Goal: Task Accomplishment & Management: Manage account settings

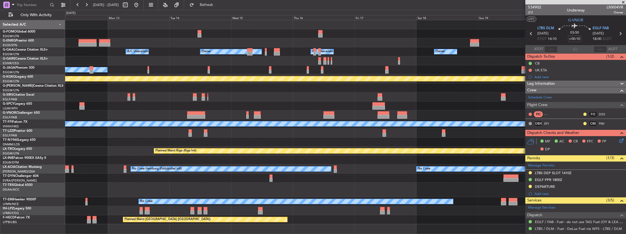
click at [90, 142] on div "Owner Owner A/C Unavailable A/C Unavailable Owner No Crew Planned Maint [GEOGRA…" at bounding box center [345, 122] width 561 height 204
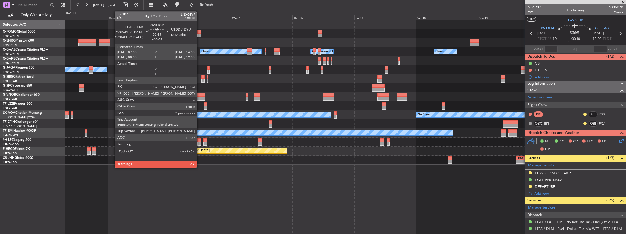
click at [199, 94] on div at bounding box center [196, 95] width 18 height 4
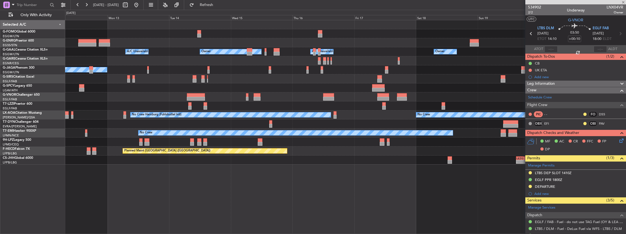
type input "+00:05"
type input "2"
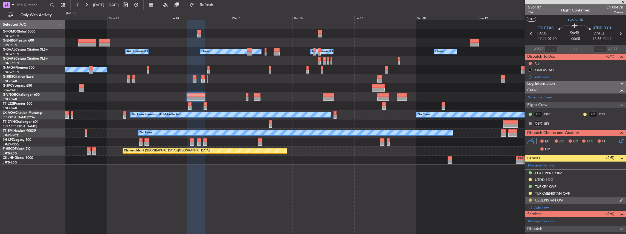
click at [530, 199] on button at bounding box center [530, 200] width 3 height 3
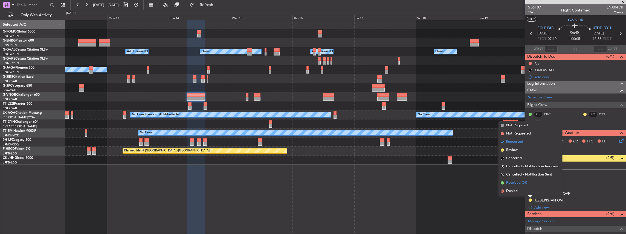
click at [515, 184] on span "Received OK" at bounding box center [516, 182] width 21 height 5
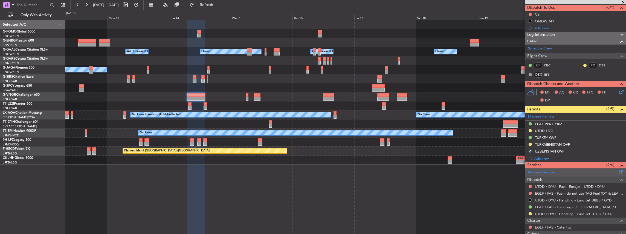
scroll to position [55, 0]
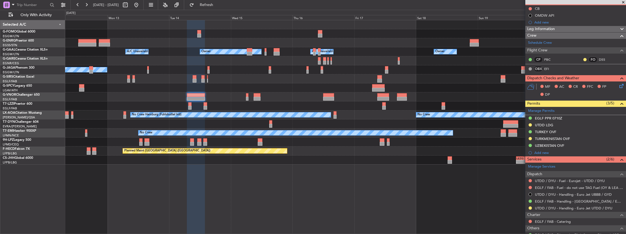
drag, startPoint x: 580, startPoint y: 144, endPoint x: 574, endPoint y: 144, distance: 6.3
click at [580, 144] on div "UZBEKISTAN OVF" at bounding box center [575, 146] width 101 height 7
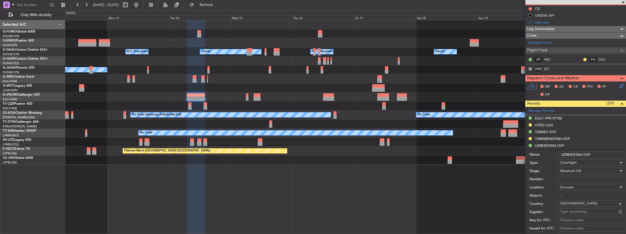
click at [574, 179] on input "Number:" at bounding box center [591, 179] width 66 height 7
paste input "10/25/218"
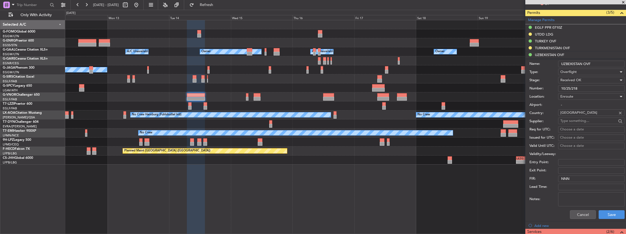
scroll to position [146, 0]
type input "10/25/218"
click at [608, 212] on button "Save" at bounding box center [612, 214] width 26 height 9
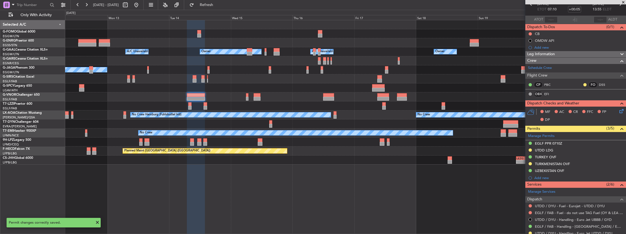
scroll to position [2, 0]
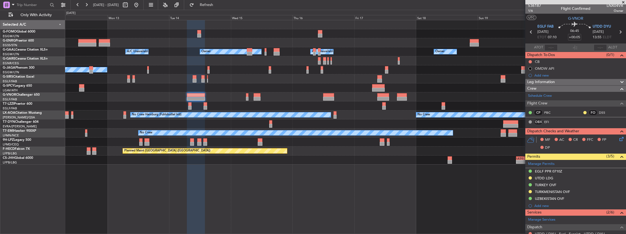
click at [619, 31] on icon at bounding box center [620, 31] width 7 height 7
type input "-00:10"
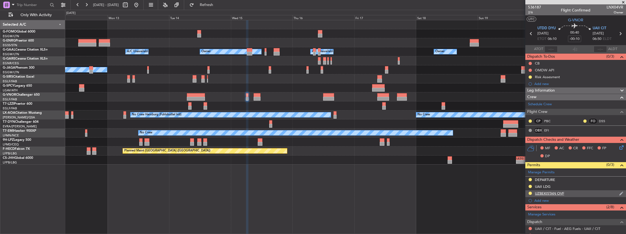
click at [578, 192] on div "UZBEKISTAN OVF" at bounding box center [575, 193] width 101 height 7
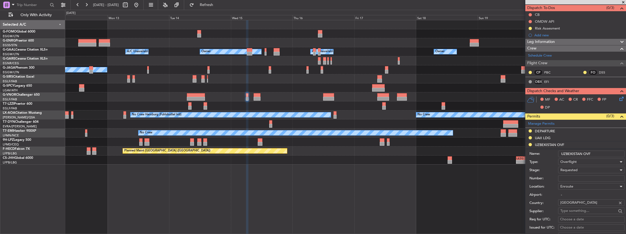
scroll to position [55, 0]
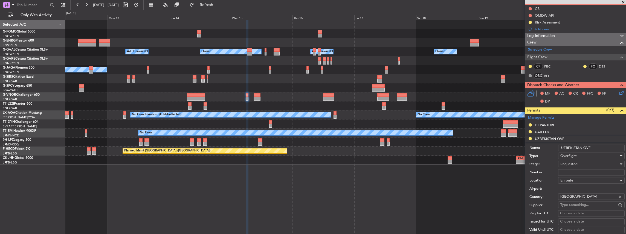
click at [571, 170] on input "Number:" at bounding box center [591, 172] width 66 height 7
paste input "10/25/218"
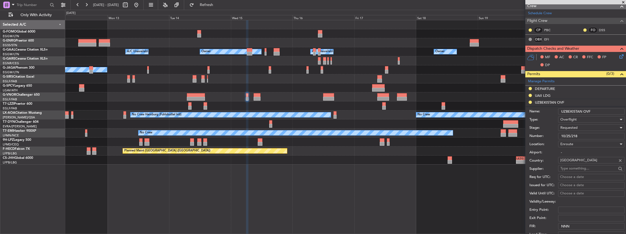
type input "10/25/218"
click at [574, 129] on span "Requested" at bounding box center [568, 127] width 17 height 5
click at [572, 166] on span "Received OK" at bounding box center [590, 169] width 59 height 8
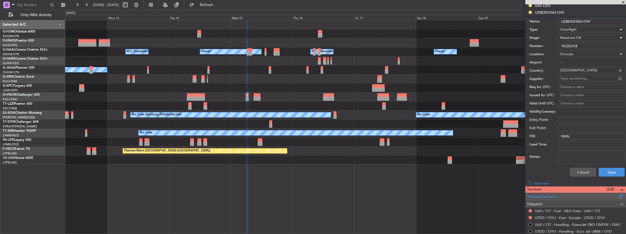
scroll to position [182, 0]
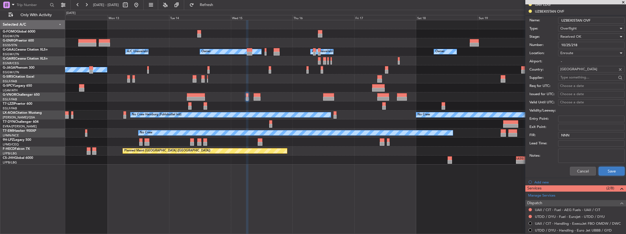
click at [606, 167] on button "Save" at bounding box center [612, 171] width 26 height 9
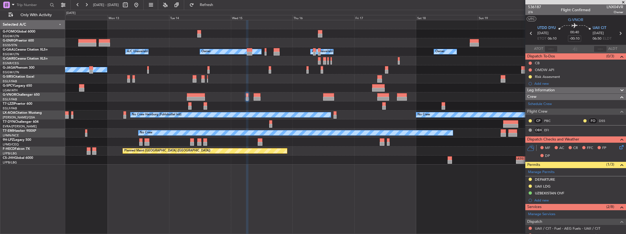
scroll to position [0, 0]
click at [619, 33] on icon at bounding box center [620, 33] width 7 height 7
type input "+00:10"
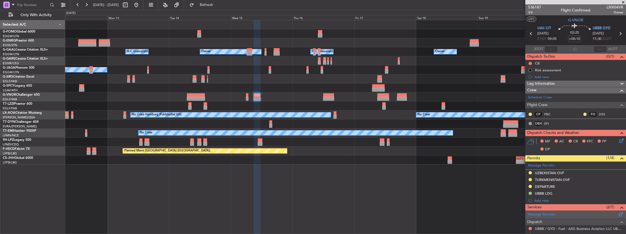
scroll to position [36, 0]
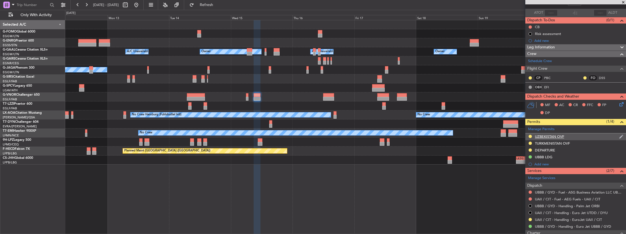
click at [575, 136] on div "UZBEKISTAN OVF" at bounding box center [575, 136] width 101 height 7
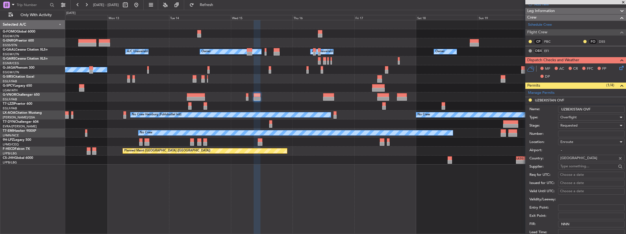
scroll to position [91, 0]
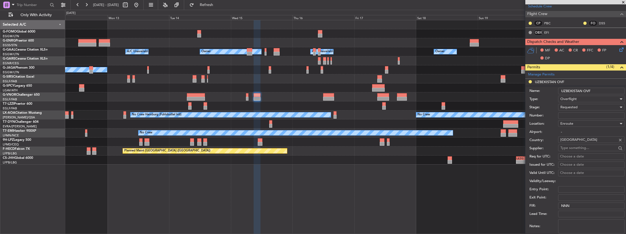
click at [578, 113] on input "Number:" at bounding box center [591, 115] width 66 height 7
paste input "10/25/218"
type input "10/25/218"
click at [581, 105] on div "Requested" at bounding box center [589, 107] width 58 height 8
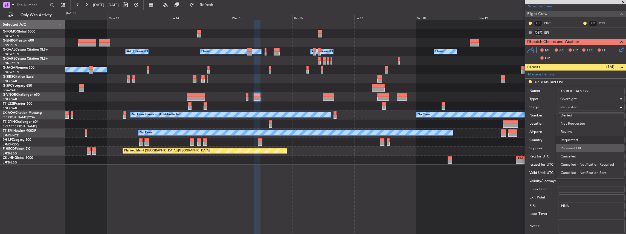
click at [582, 146] on span "Received OK" at bounding box center [590, 148] width 59 height 8
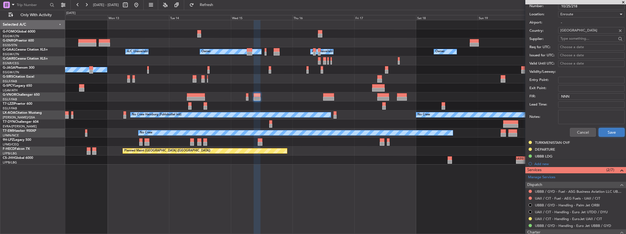
click at [608, 131] on button "Save" at bounding box center [612, 132] width 26 height 9
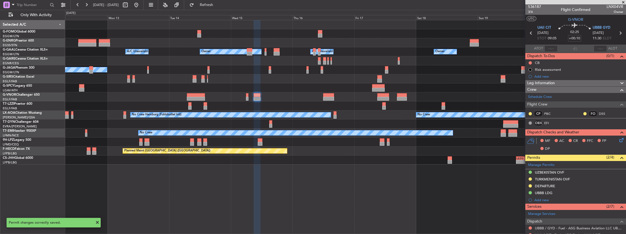
scroll to position [0, 0]
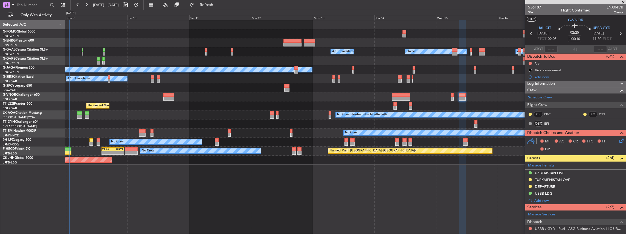
click at [471, 221] on div "Owner A/C Unavailable Owner A/C Unavailable Owner No Crew Planned Maint [GEOGRA…" at bounding box center [345, 127] width 561 height 214
